Goal: Communication & Community: Answer question/provide support

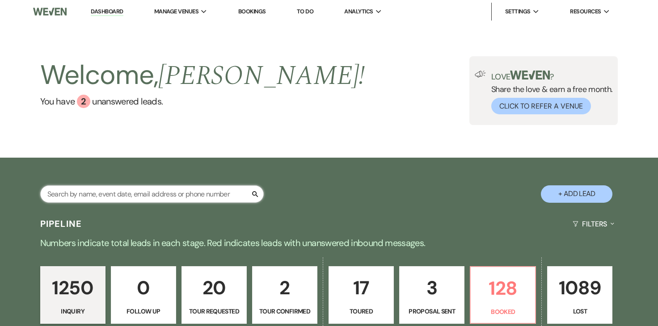
click at [223, 194] on input "text" at bounding box center [151, 193] width 223 height 17
type input "[PERSON_NAME]"
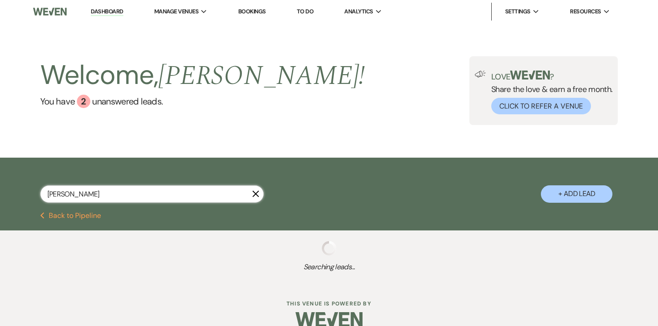
scroll to position [7, 0]
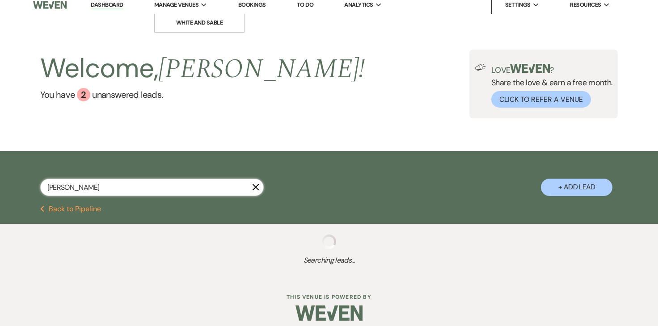
select select "8"
select select "5"
select select "8"
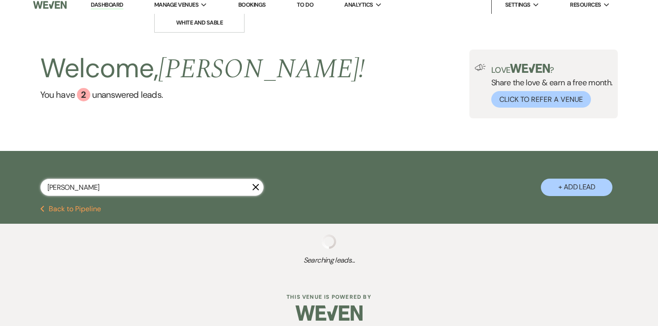
select select "5"
select select "8"
select select "2"
select select "8"
select select "2"
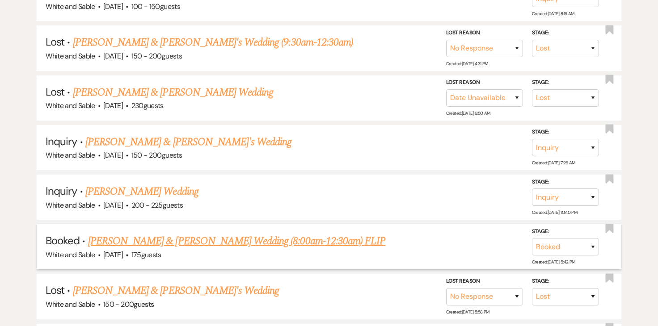
scroll to position [370, 0]
click at [139, 241] on link "[PERSON_NAME] & [PERSON_NAME] Wedding (8:00am-12:30am) FLIP" at bounding box center [236, 241] width 297 height 16
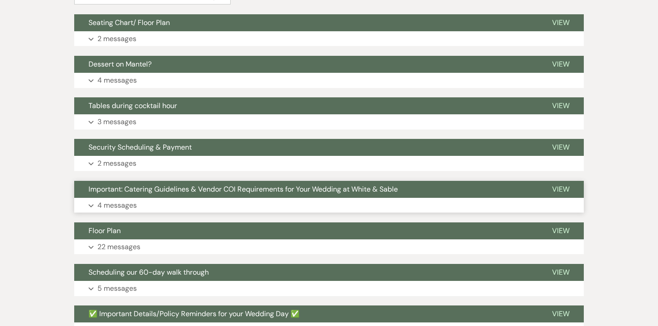
scroll to position [277, 0]
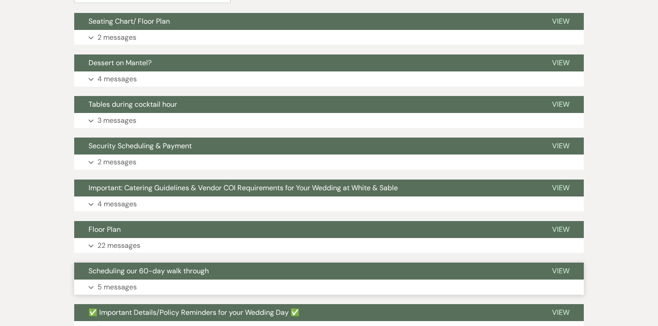
click at [113, 282] on p "5 messages" at bounding box center [116, 288] width 39 height 12
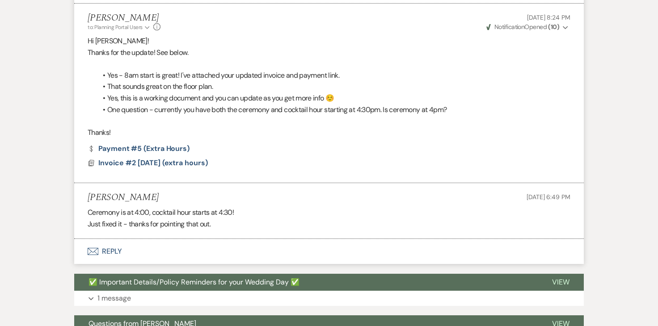
scroll to position [1238, 0]
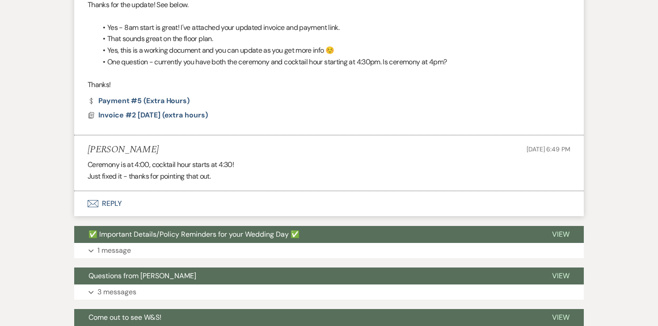
click at [118, 199] on button "Envelope Reply" at bounding box center [328, 203] width 509 height 25
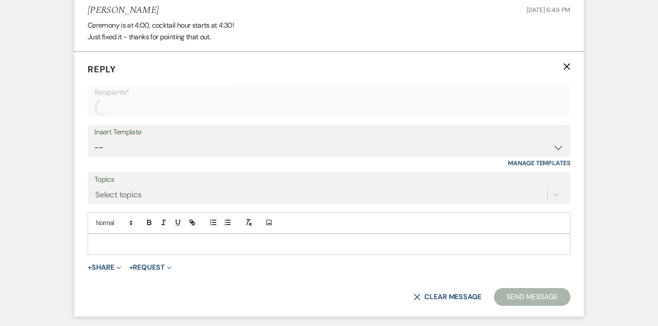
scroll to position [1389, 0]
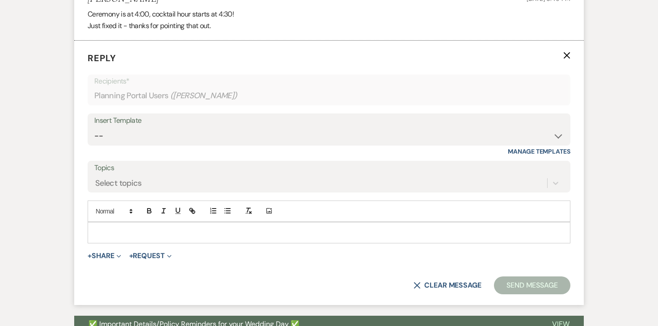
click at [156, 229] on div at bounding box center [329, 233] width 482 height 21
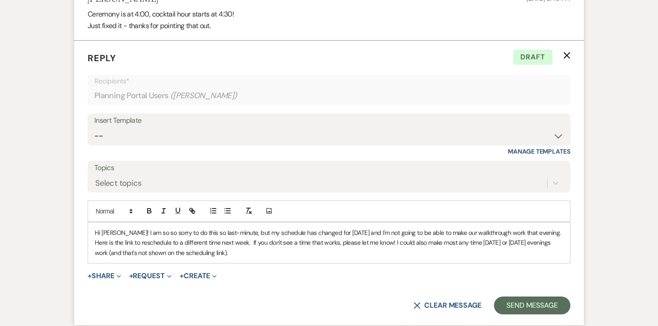
click at [539, 228] on p "Hi [PERSON_NAME]! I am so so sorry to do this so last-minute, but my schedule h…" at bounding box center [329, 243] width 468 height 30
drag, startPoint x: 538, startPoint y: 222, endPoint x: 126, endPoint y: 236, distance: 411.8
click at [126, 236] on p "Hi [PERSON_NAME]! I am so so sorry to do this so last-minute, but my schedule h…" at bounding box center [329, 243] width 468 height 30
drag, startPoint x: 151, startPoint y: 233, endPoint x: 537, endPoint y: 224, distance: 386.2
click at [537, 228] on p "Hi [PERSON_NAME]! I am so so sorry to do this so last-minute, but my schedule h…" at bounding box center [329, 243] width 468 height 30
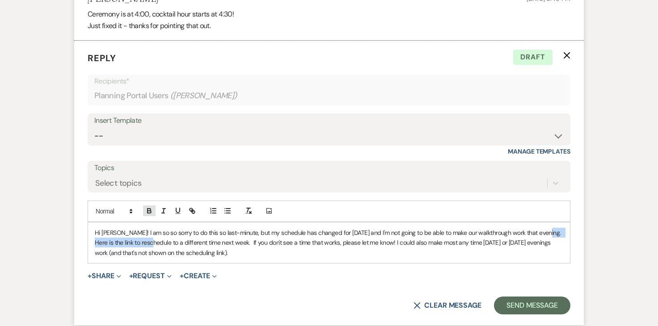
click at [150, 209] on icon "button" at bounding box center [148, 210] width 3 height 2
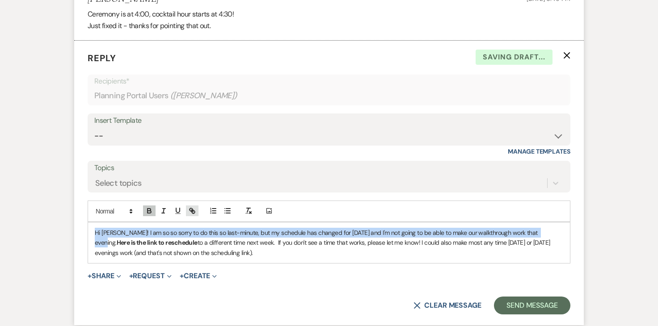
click at [195, 207] on icon "button" at bounding box center [192, 211] width 8 height 8
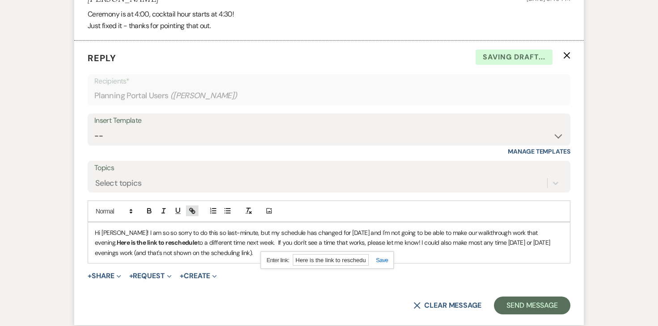
paste input "[URL][DOMAIN_NAME]"
type input "[URL][DOMAIN_NAME]"
click at [383, 257] on link at bounding box center [378, 260] width 19 height 7
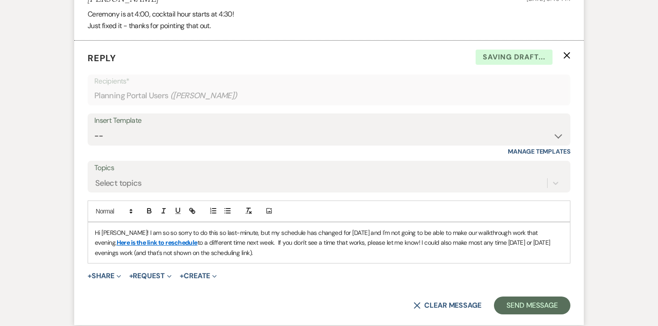
click at [206, 240] on p "Hi [PERSON_NAME]! I am so so sorry to do this so last-minute, but my schedule h…" at bounding box center [329, 243] width 468 height 30
click at [233, 245] on p "Hi [PERSON_NAME]! I am so so sorry to do this so last-minute, but my schedule h…" at bounding box center [329, 243] width 468 height 30
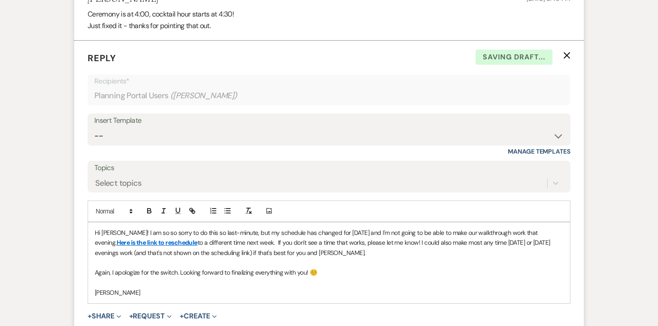
click at [127, 228] on p "Hi [PERSON_NAME]! I am so so sorry to do this so last-minute, but my schedule h…" at bounding box center [329, 243] width 468 height 30
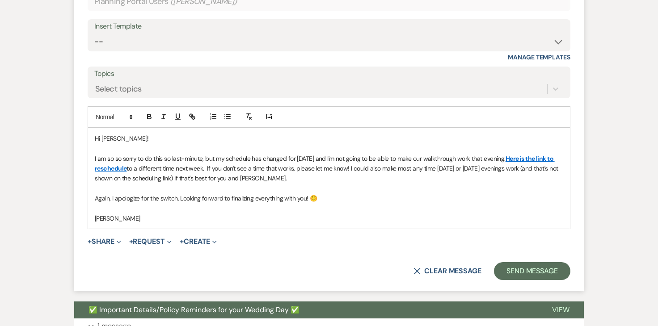
scroll to position [1483, 0]
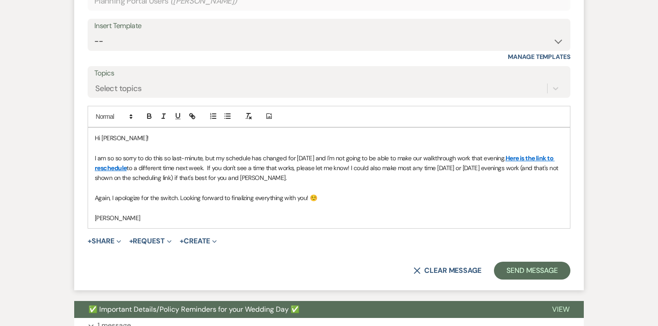
click at [114, 153] on p "I am so so sorry to do this so last-minute, but my schedule has changed for [DA…" at bounding box center [329, 168] width 468 height 30
drag, startPoint x: 111, startPoint y: 169, endPoint x: 542, endPoint y: 159, distance: 430.4
click at [542, 159] on p "I am so so sorry to do this so last-minute, but my schedule has changed for [DA…" at bounding box center [329, 168] width 468 height 30
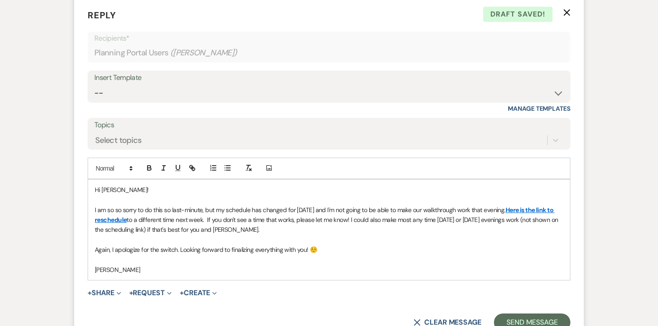
scroll to position [1426, 0]
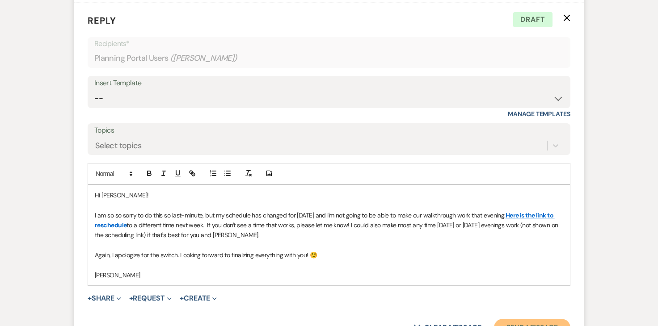
click at [511, 319] on button "Send Message" at bounding box center [532, 328] width 76 height 18
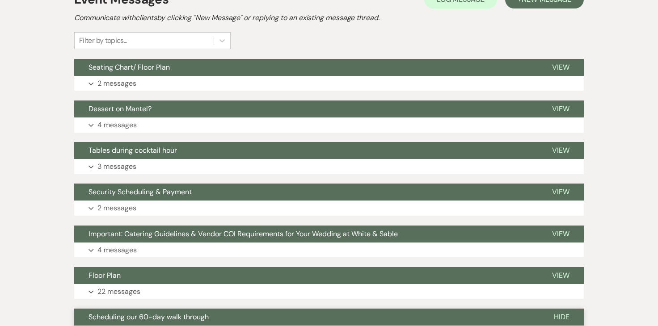
scroll to position [0, 0]
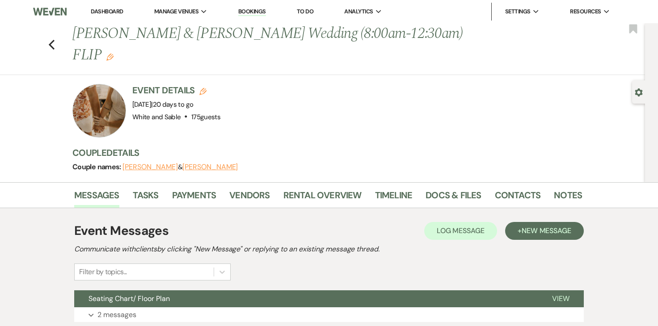
click at [109, 11] on link "Dashboard" at bounding box center [107, 12] width 32 height 8
